Goal: Information Seeking & Learning: Learn about a topic

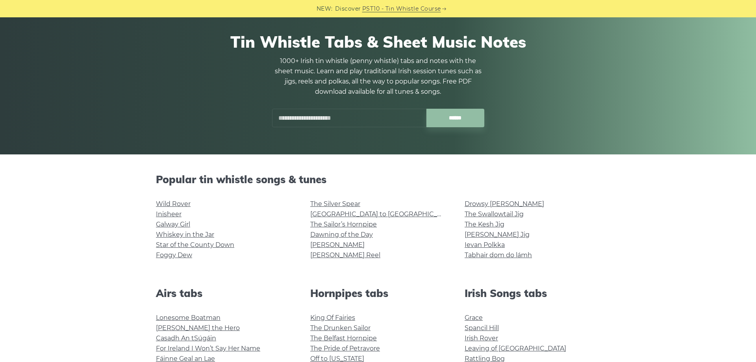
scroll to position [80, 0]
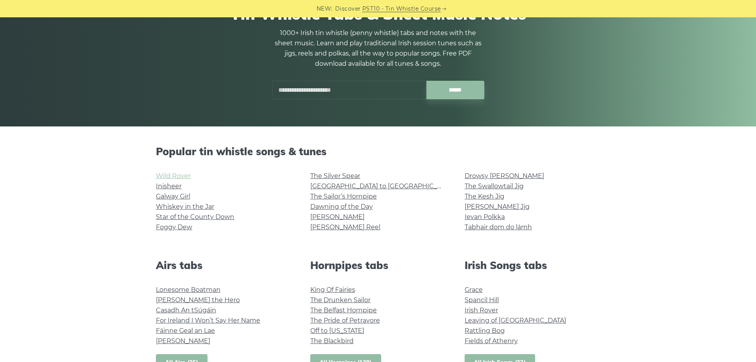
click at [183, 178] on link "Wild Rover" at bounding box center [173, 175] width 35 height 7
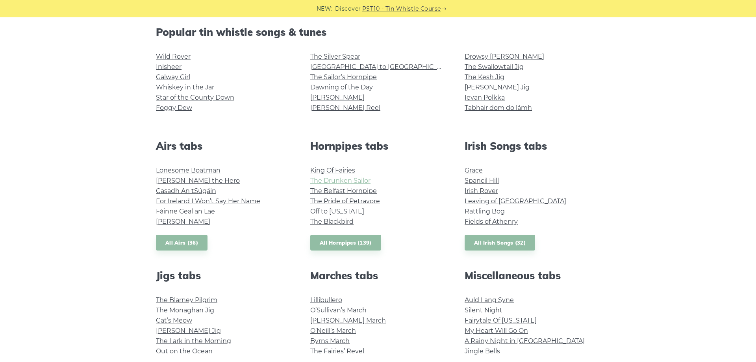
scroll to position [241, 0]
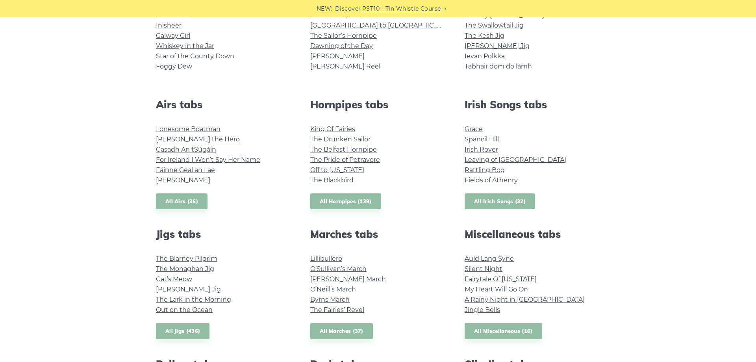
click at [515, 206] on link "All Irish Songs (32)" at bounding box center [500, 201] width 71 height 16
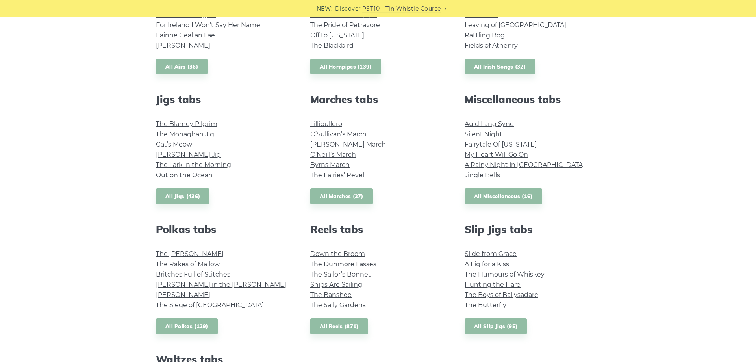
scroll to position [362, 0]
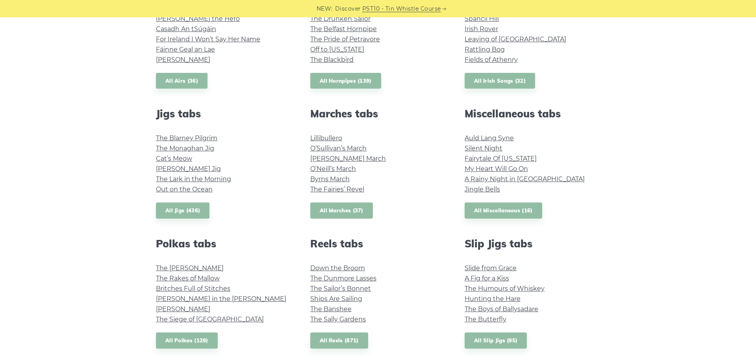
click at [337, 210] on link "All Marches (37)" at bounding box center [341, 211] width 63 height 16
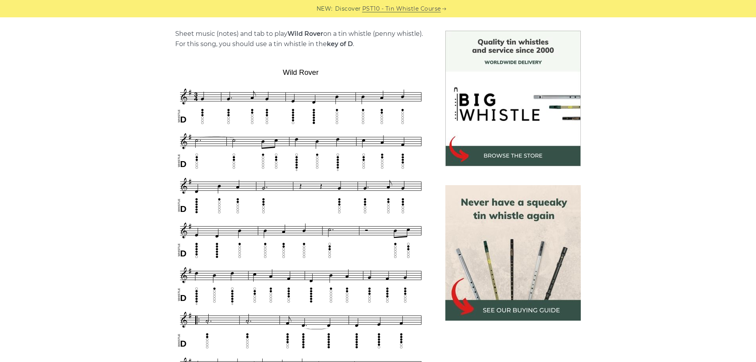
scroll to position [201, 0]
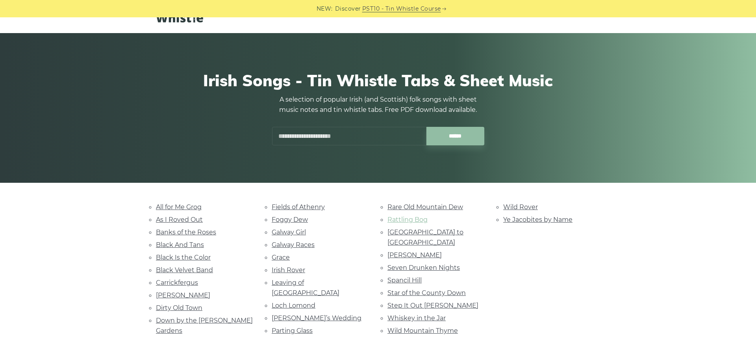
scroll to position [40, 0]
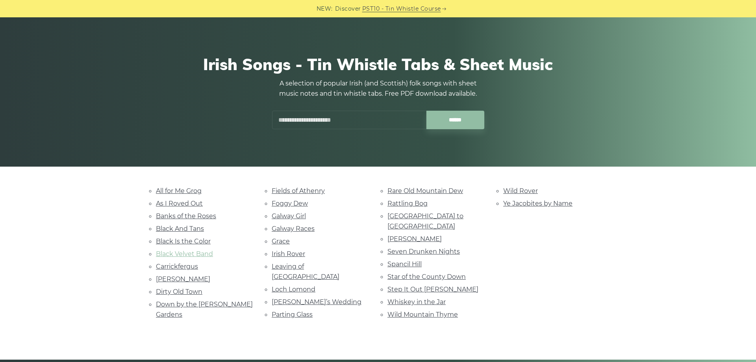
click at [200, 253] on link "Black Velvet Band" at bounding box center [184, 253] width 57 height 7
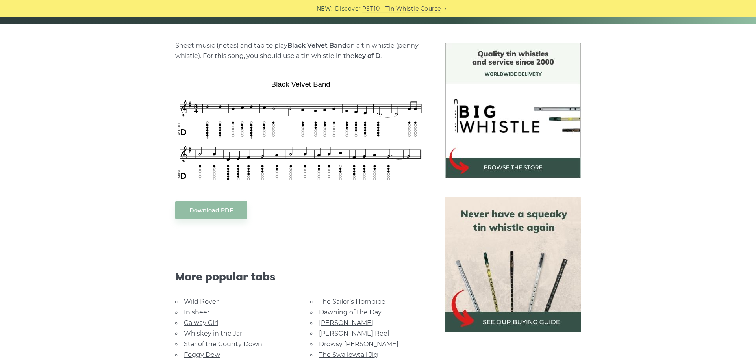
scroll to position [161, 0]
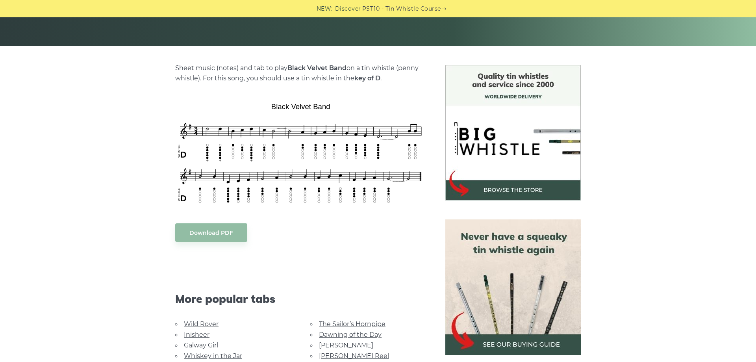
click at [84, 193] on div "Sheet music (notes) and tab to play Black Velvet Band on a tin whistle (penny w…" at bounding box center [378, 284] width 756 height 438
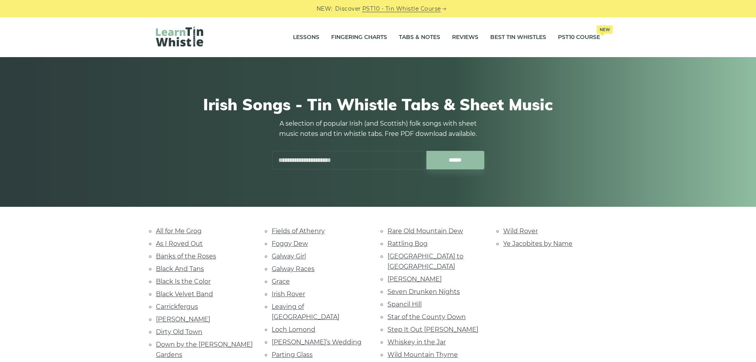
scroll to position [40, 0]
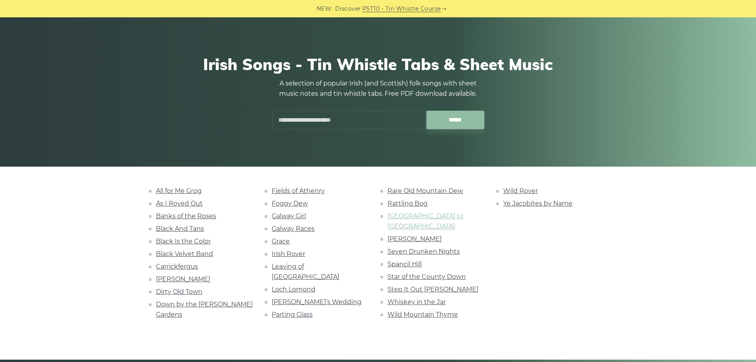
click at [422, 218] on link "Rocky Road to Dublin" at bounding box center [426, 221] width 76 height 18
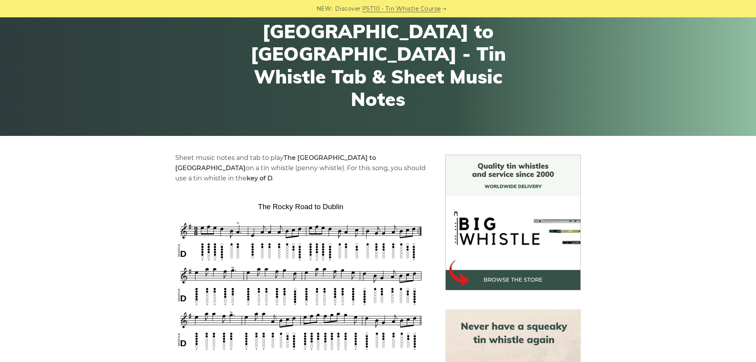
scroll to position [80, 0]
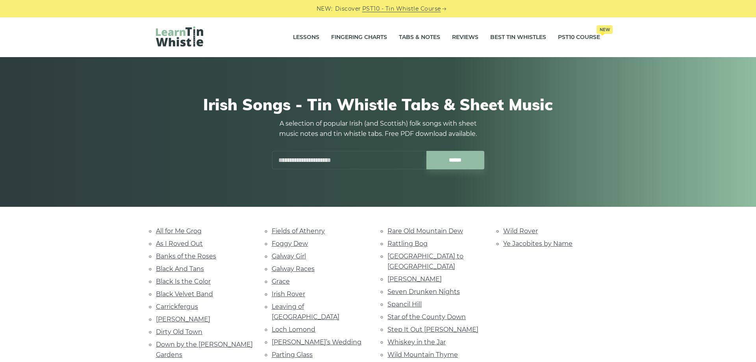
scroll to position [40, 0]
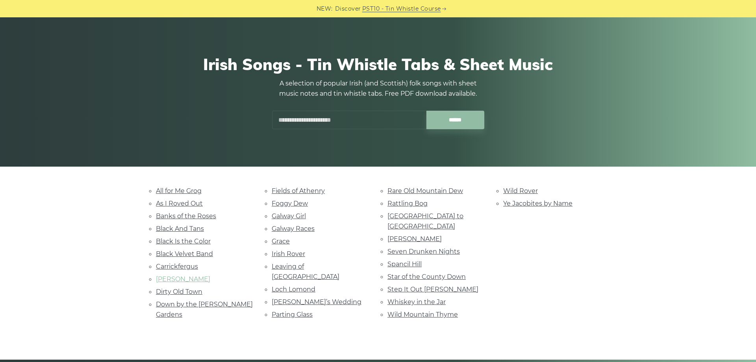
click at [177, 279] on link "[PERSON_NAME]" at bounding box center [183, 278] width 54 height 7
click at [308, 286] on link "Loch Lomond" at bounding box center [294, 289] width 44 height 7
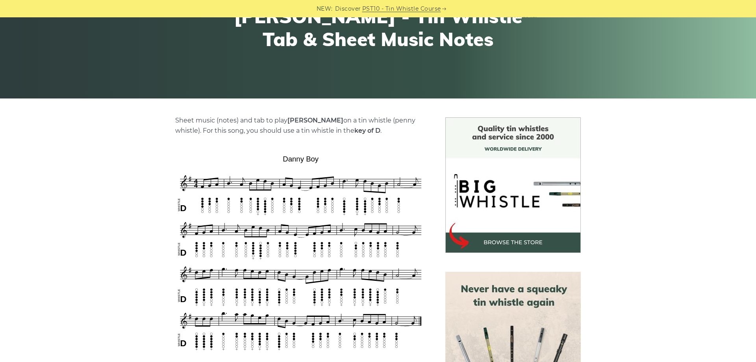
scroll to position [121, 0]
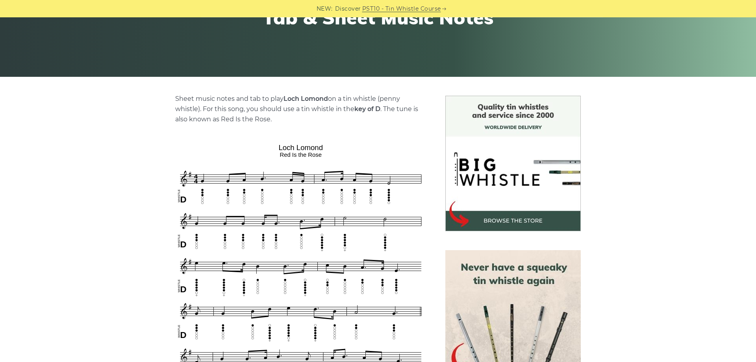
scroll to position [201, 0]
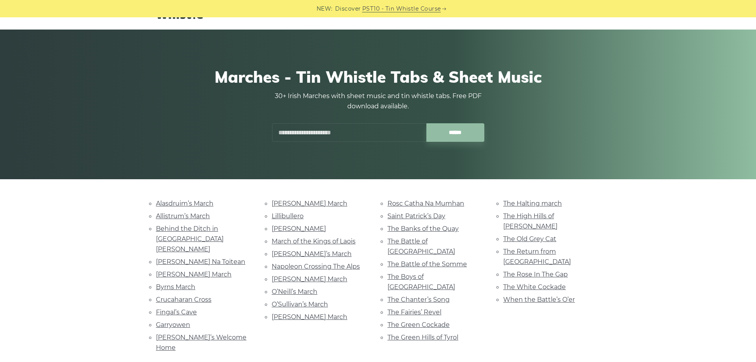
scroll to position [40, 0]
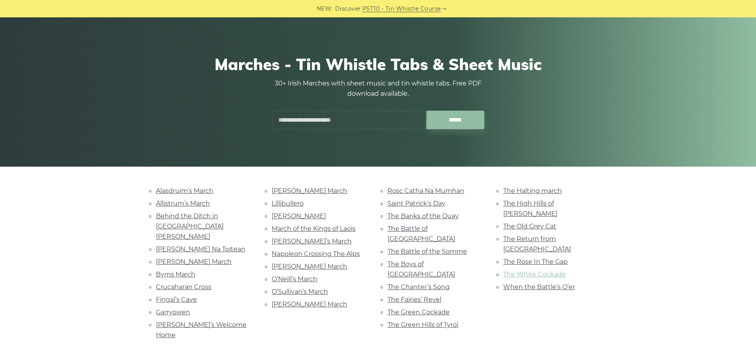
click at [552, 271] on link "The White Cockade" at bounding box center [535, 274] width 63 height 7
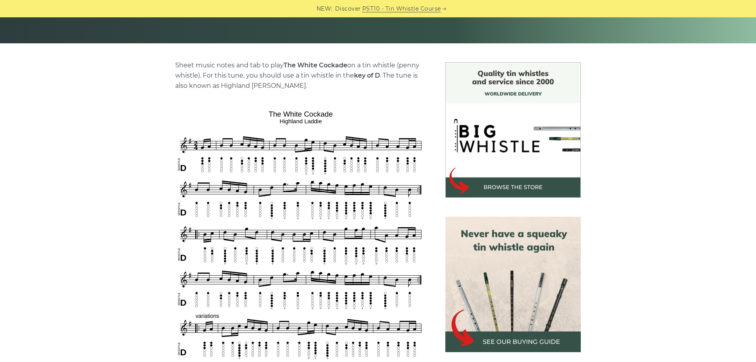
scroll to position [201, 0]
